Goal: Obtain resource: Obtain resource

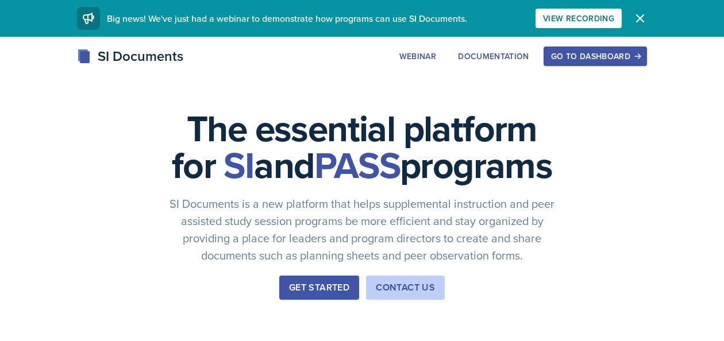
click at [581, 59] on div "Go to Dashboard" at bounding box center [595, 56] width 88 height 9
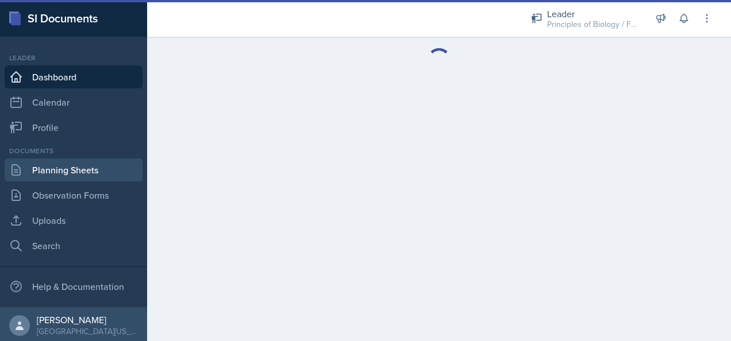
click at [90, 165] on link "Planning Sheets" at bounding box center [74, 170] width 138 height 23
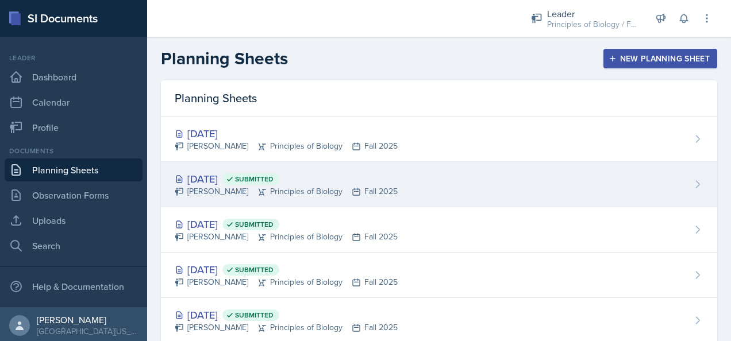
click at [370, 187] on div "[PERSON_NAME] Principles of Biology Fall 2025" at bounding box center [286, 192] width 223 height 12
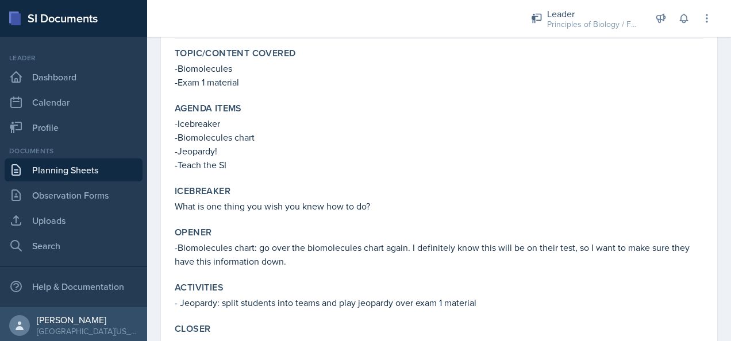
scroll to position [101, 0]
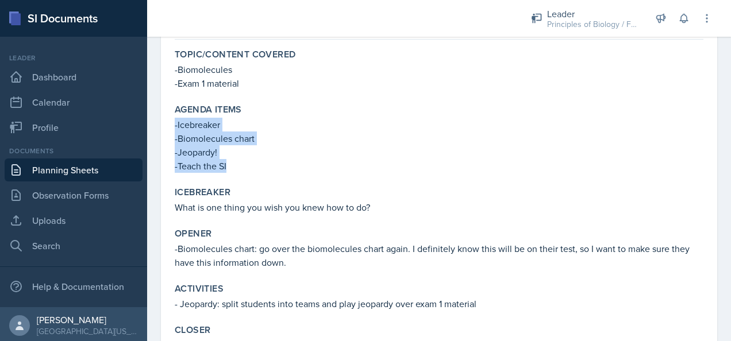
drag, startPoint x: 233, startPoint y: 165, endPoint x: 173, endPoint y: 122, distance: 74.0
click at [173, 122] on div "Agenda items -Icebreaker -Biomolecules chart -Jeopardy! -Teach the SI" at bounding box center [439, 138] width 538 height 78
copy div "-Icebreaker -Biomolecules chart -Jeopardy! -Teach the SI"
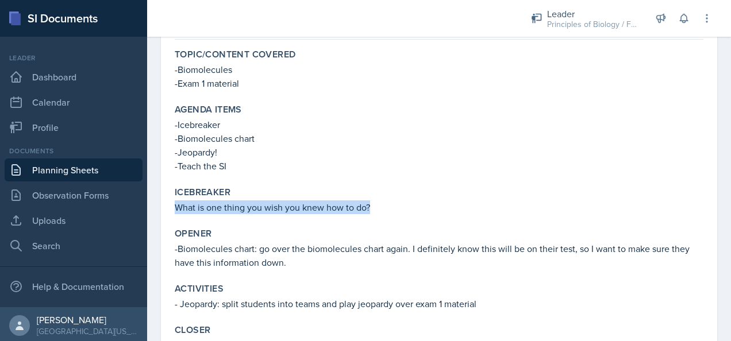
drag, startPoint x: 375, startPoint y: 207, endPoint x: 153, endPoint y: 209, distance: 222.4
click at [153, 209] on div "[DATE] Submitted [PERSON_NAME] Principles of Biology Fall 2025 Edit Delete View…" at bounding box center [439, 200] width 584 height 423
copy p "What is one thing you wish you knew how to do?"
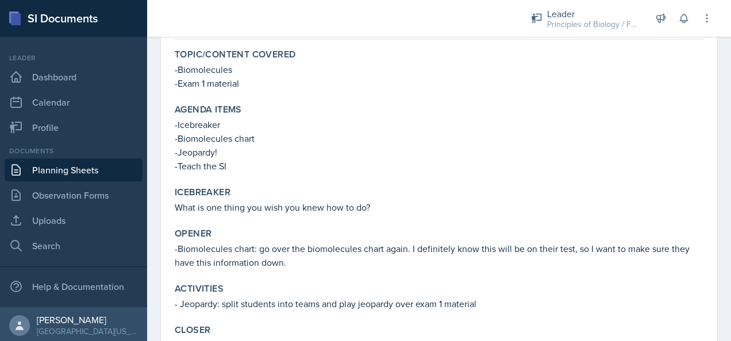
click at [384, 152] on p "-Jeopardy!" at bounding box center [439, 152] width 529 height 14
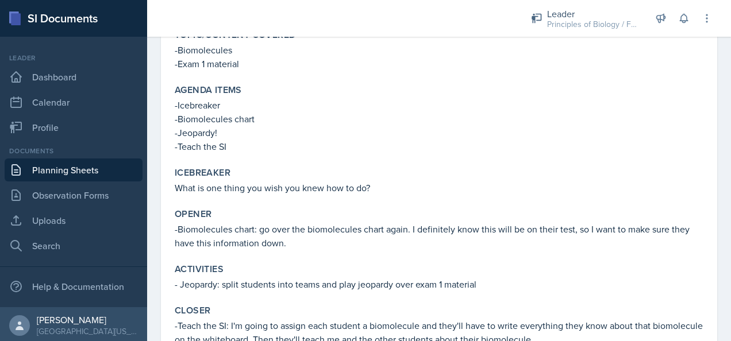
scroll to position [118, 0]
